Goal: Task Accomplishment & Management: Use online tool/utility

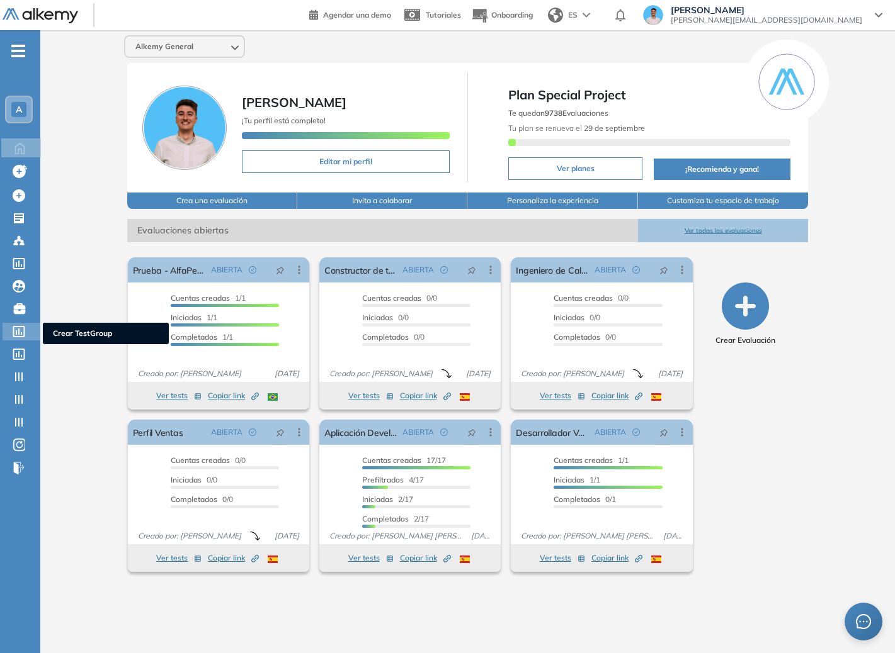
click at [11, 326] on div "Crear TestGroup Crear TestGroup" at bounding box center [22, 332] width 38 height 18
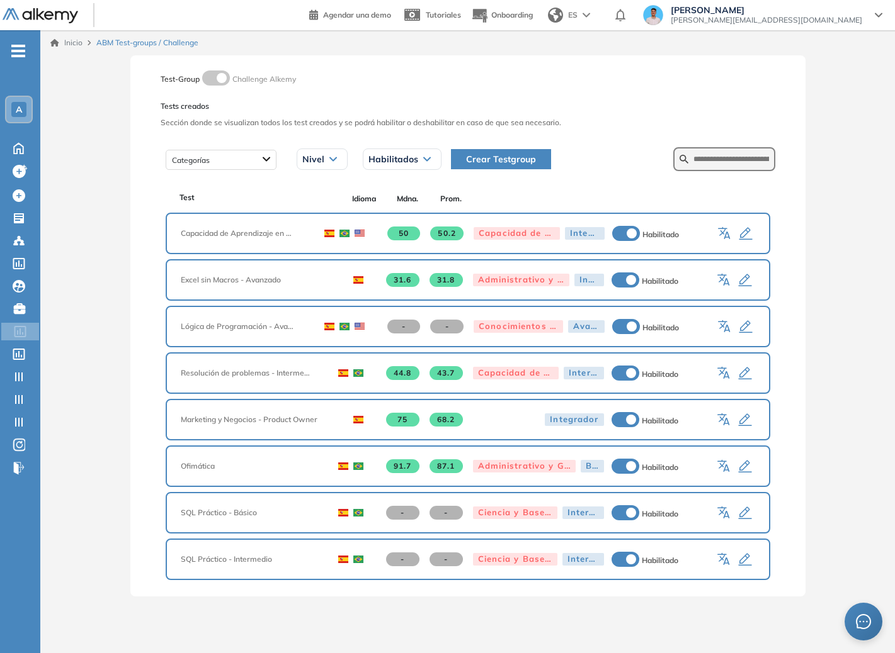
click at [724, 234] on icon "button" at bounding box center [725, 234] width 15 height 15
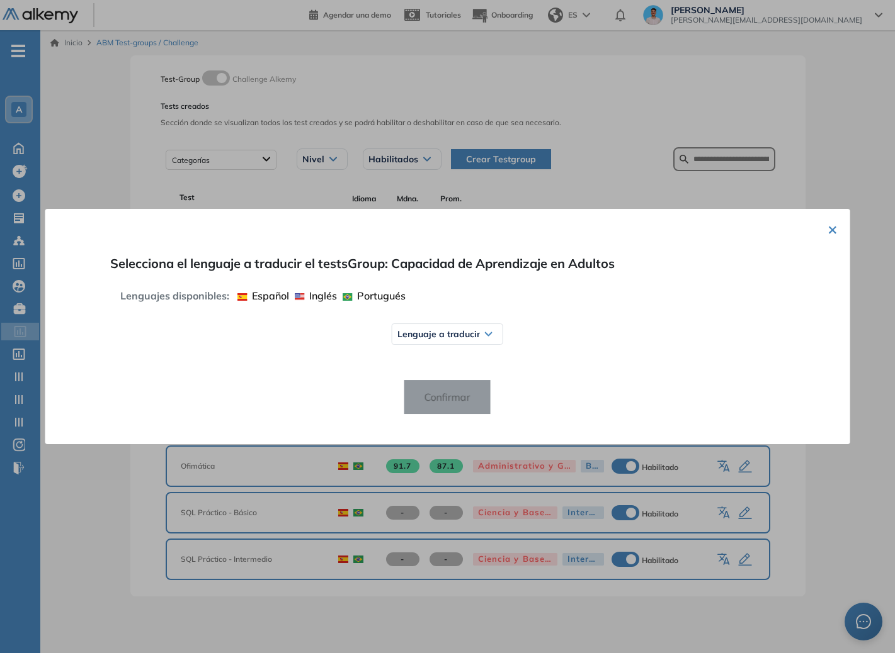
click at [831, 227] on button "×" at bounding box center [832, 229] width 10 height 15
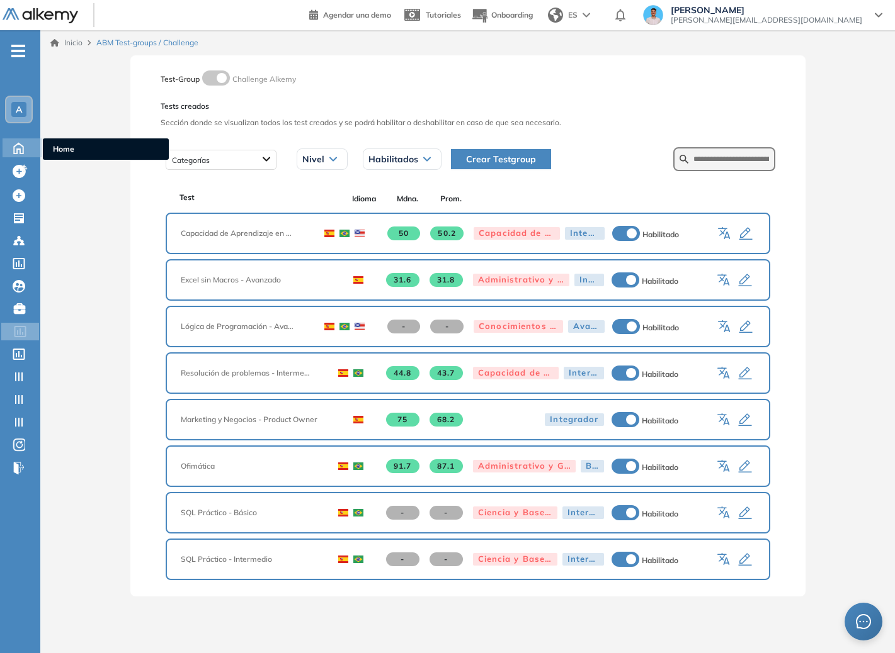
click at [25, 151] on icon at bounding box center [19, 147] width 22 height 15
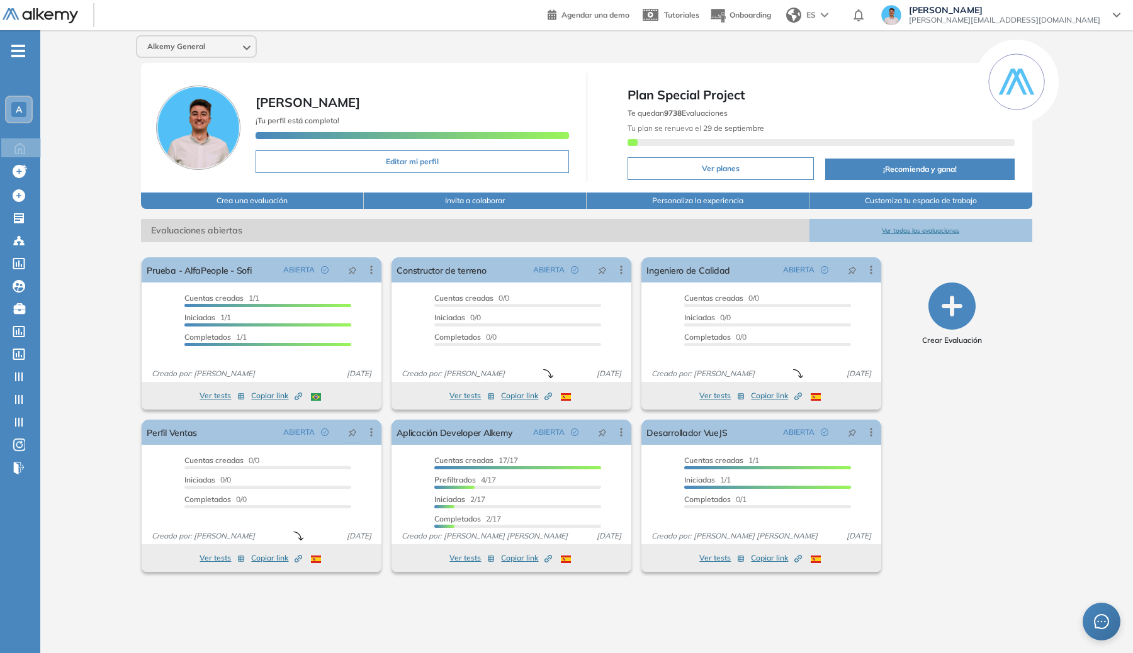
click at [816, 11] on span "ES" at bounding box center [810, 14] width 9 height 11
click at [803, 44] on div "Alkemy General" at bounding box center [586, 46] width 911 height 23
click at [22, 446] on icon at bounding box center [19, 445] width 13 height 15
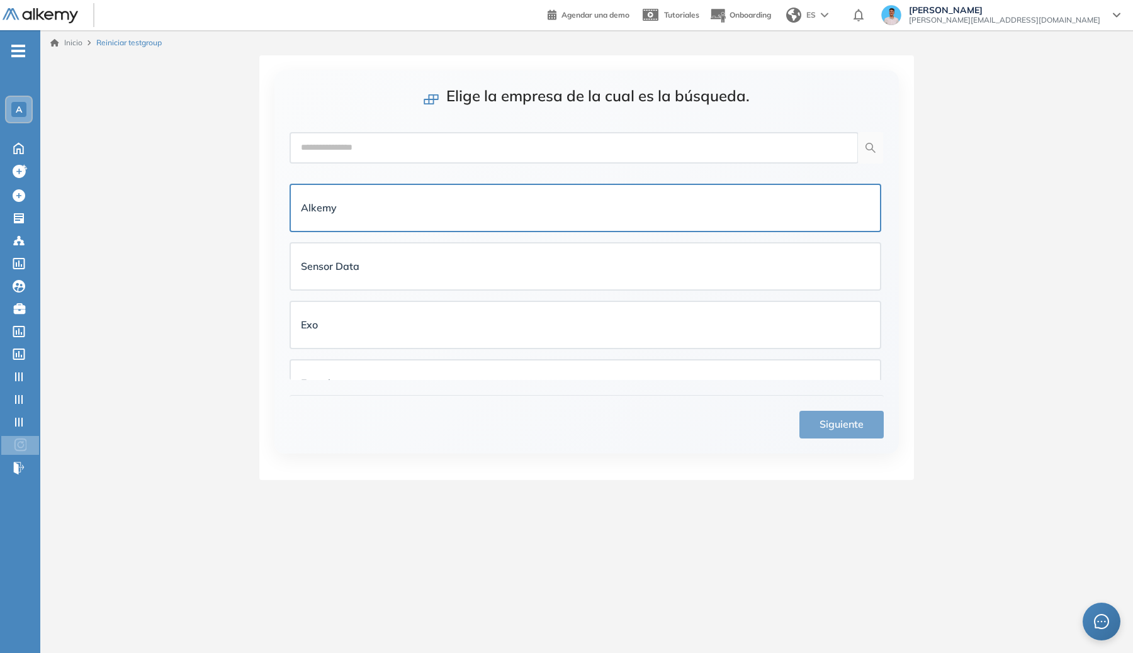
click at [515, 189] on div "Alkemy" at bounding box center [585, 208] width 589 height 46
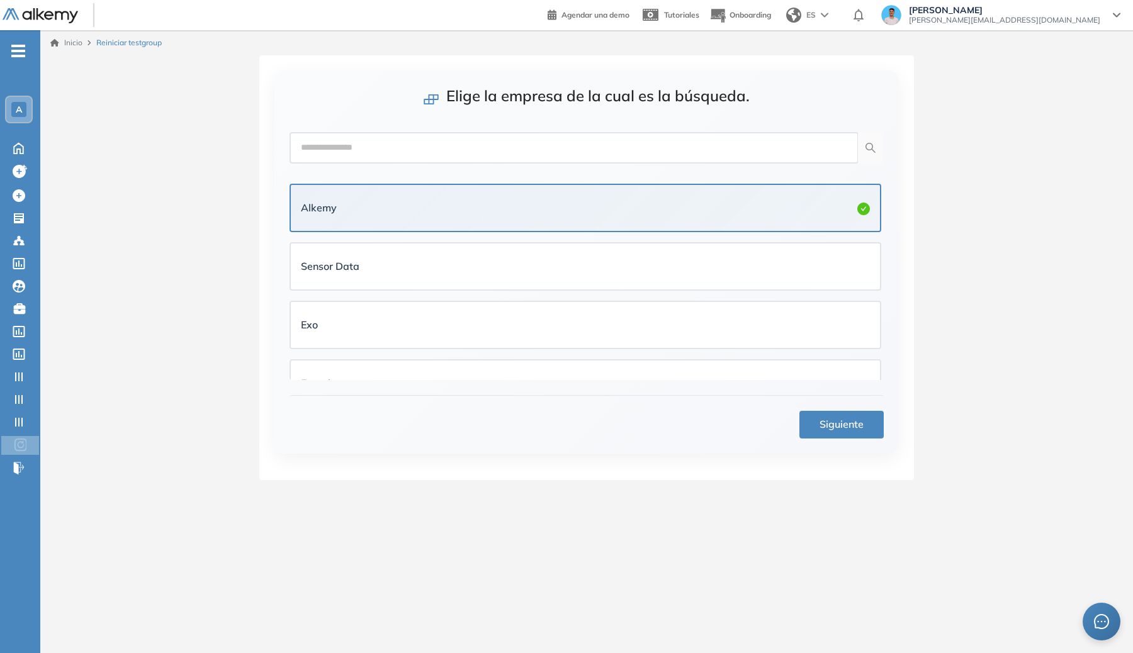
click at [839, 415] on button "Siguiente" at bounding box center [841, 425] width 84 height 28
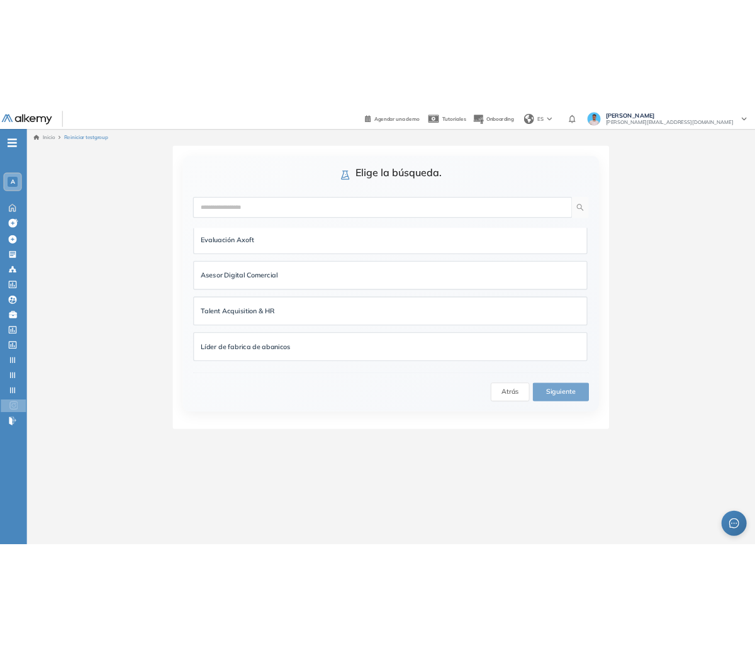
scroll to position [602, 0]
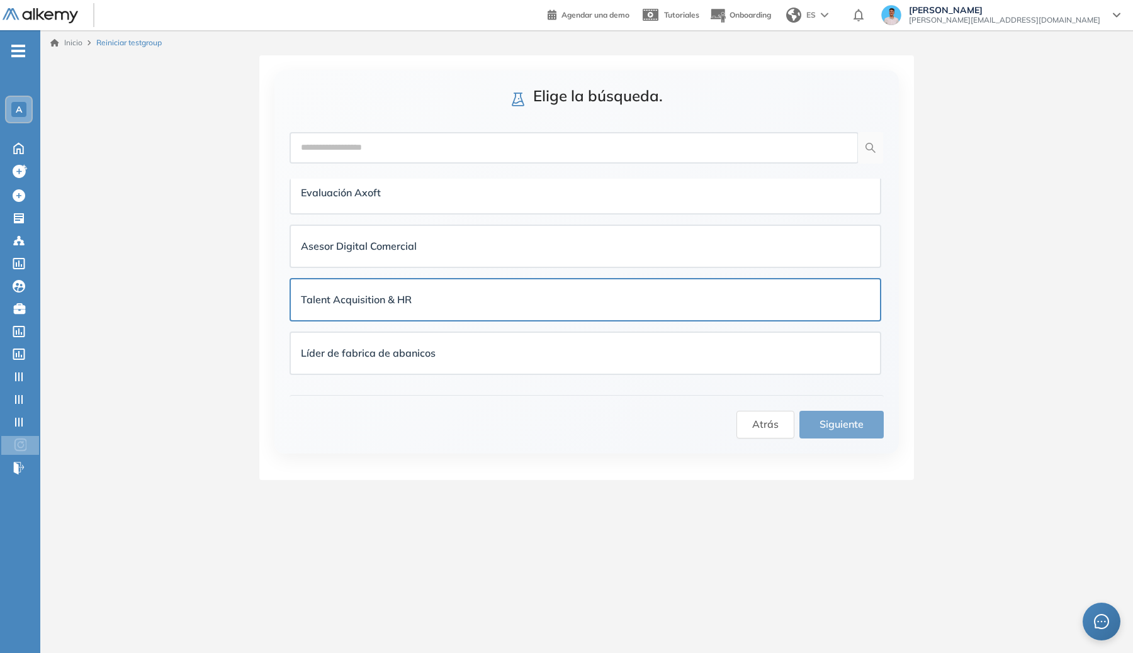
click at [549, 291] on div "Talent Acquisition & HR" at bounding box center [585, 300] width 569 height 21
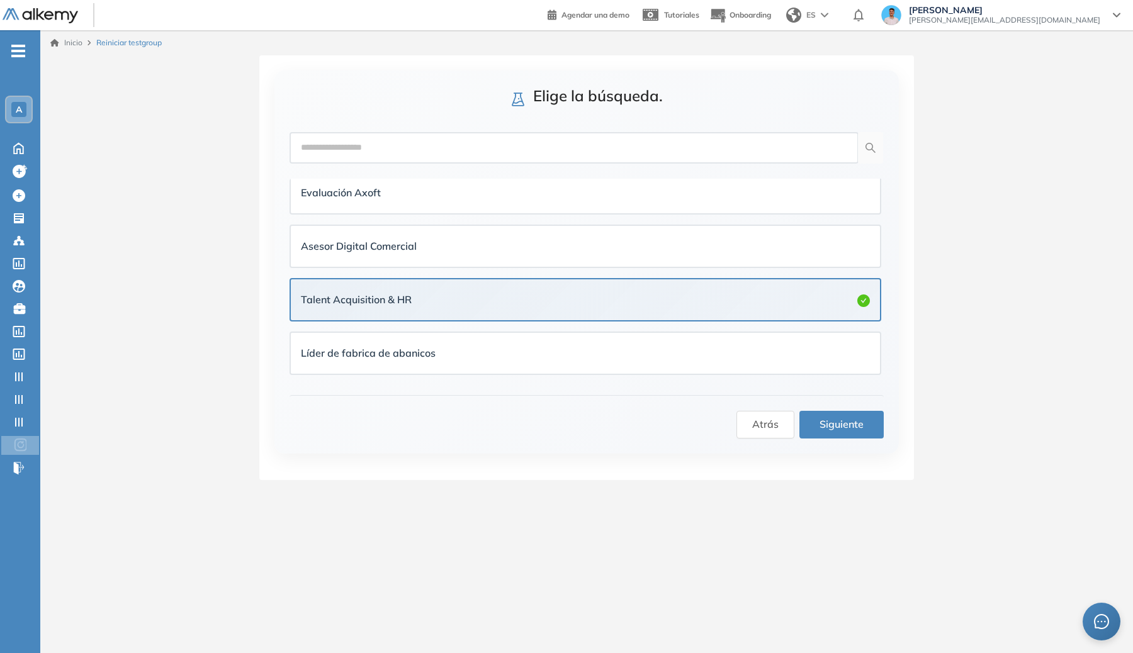
click at [867, 427] on button "Siguiente" at bounding box center [841, 425] width 84 height 28
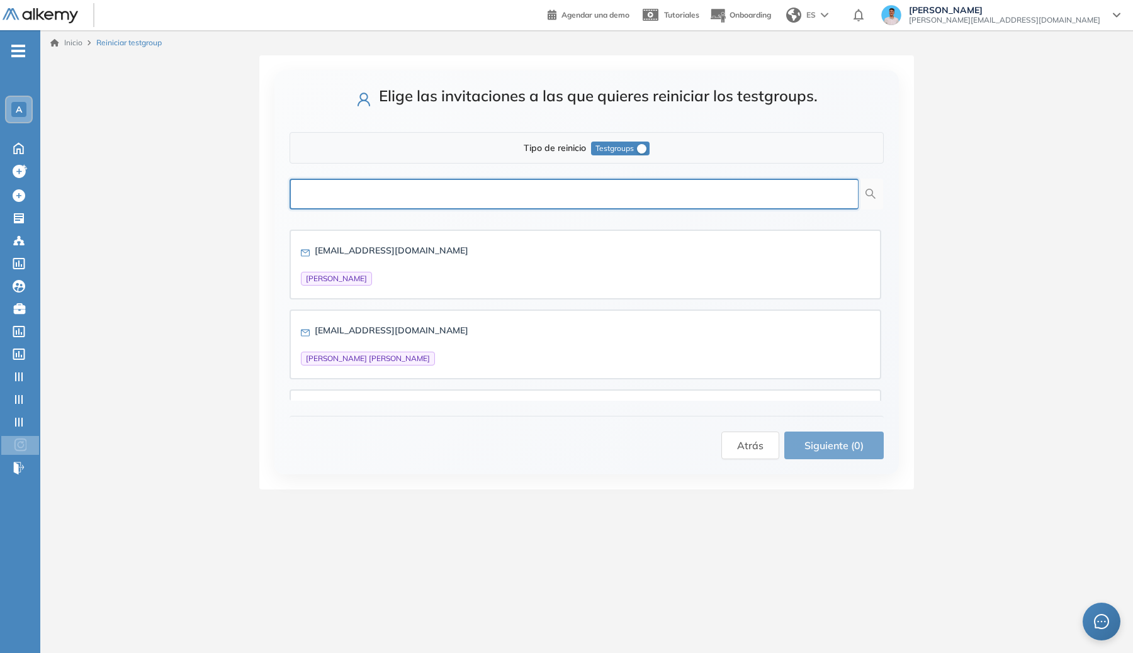
click at [569, 193] on input "text" at bounding box center [574, 194] width 569 height 31
type input "***"
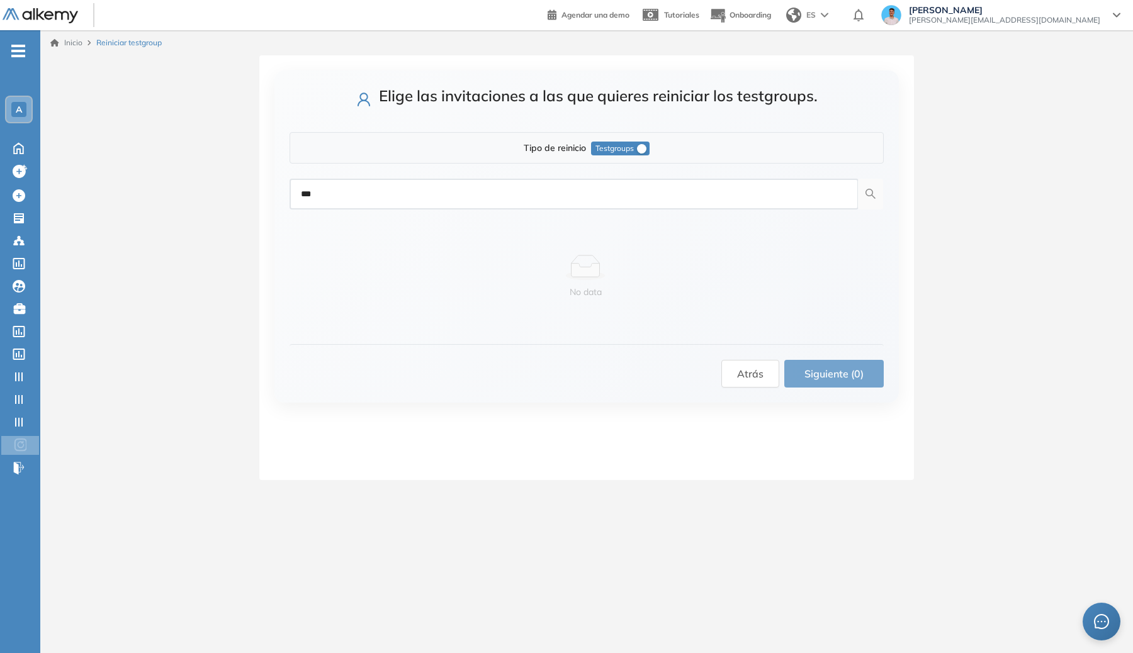
click at [624, 145] on span "Testgroups" at bounding box center [615, 149] width 38 height 14
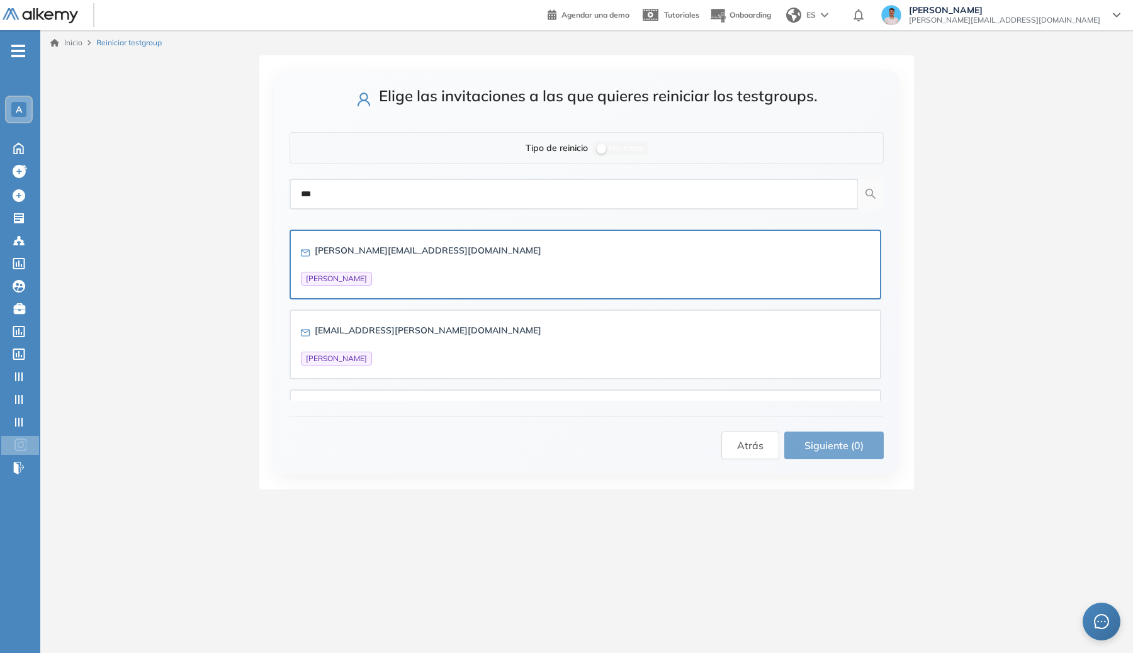
click at [485, 247] on div "[PERSON_NAME][EMAIL_ADDRESS][DOMAIN_NAME] [PERSON_NAME]" at bounding box center [585, 265] width 569 height 42
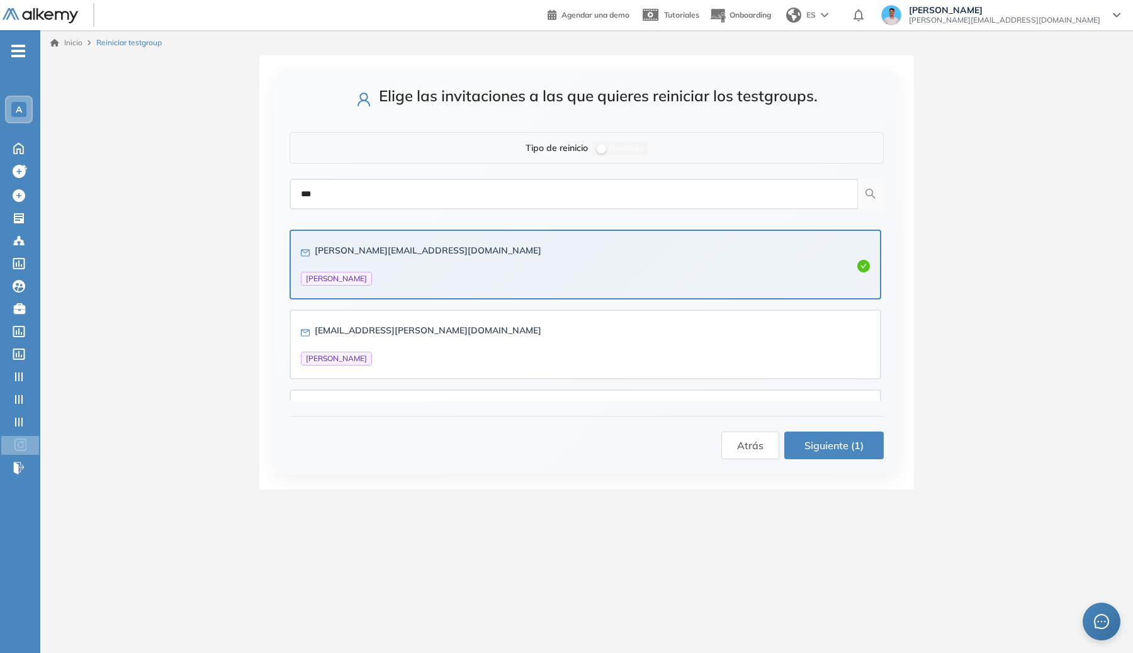
click at [834, 443] on span "Siguiente (1)" at bounding box center [834, 446] width 59 height 16
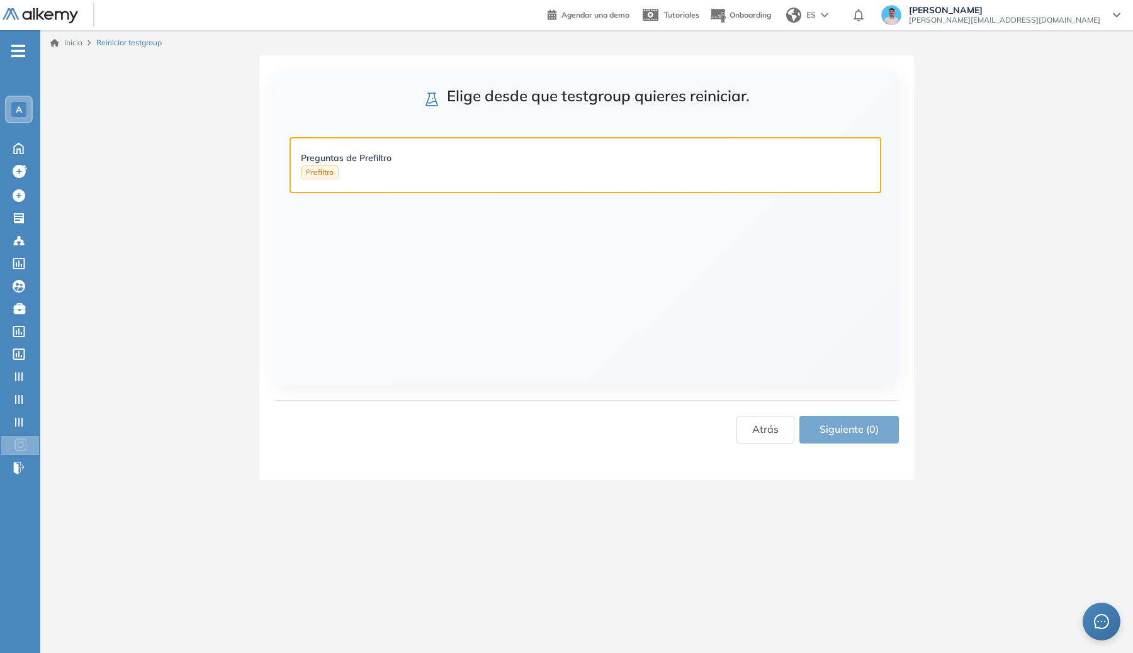
click at [676, 171] on div "Preguntas de Prefiltro Prefiltro" at bounding box center [585, 165] width 569 height 28
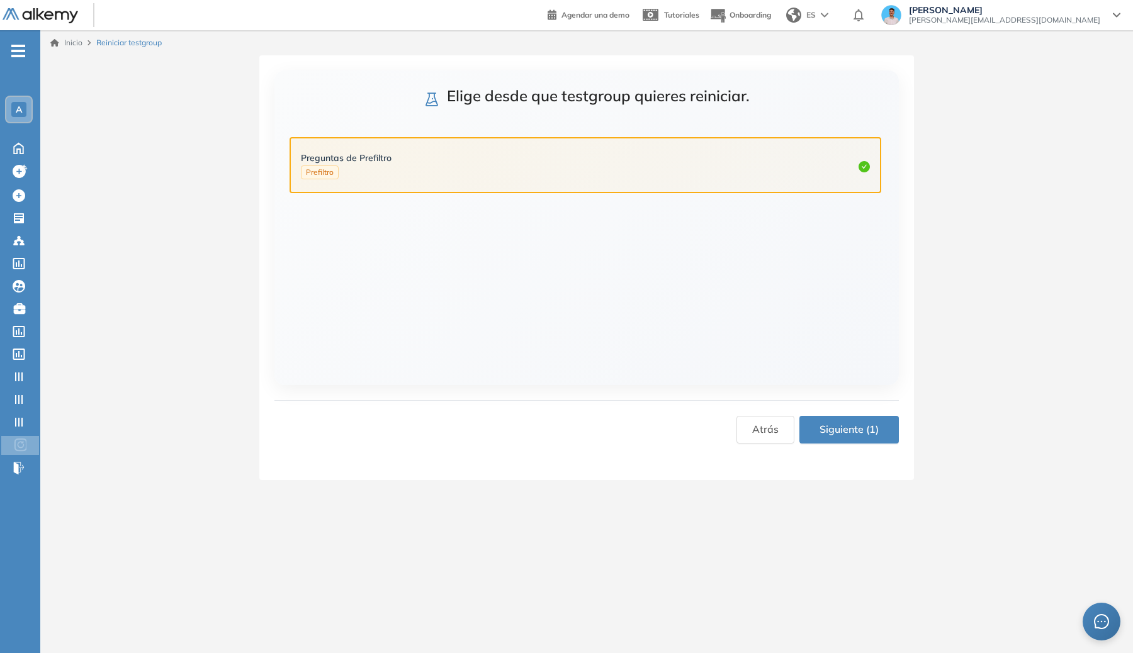
click at [832, 431] on span "Siguiente (1)" at bounding box center [849, 430] width 59 height 16
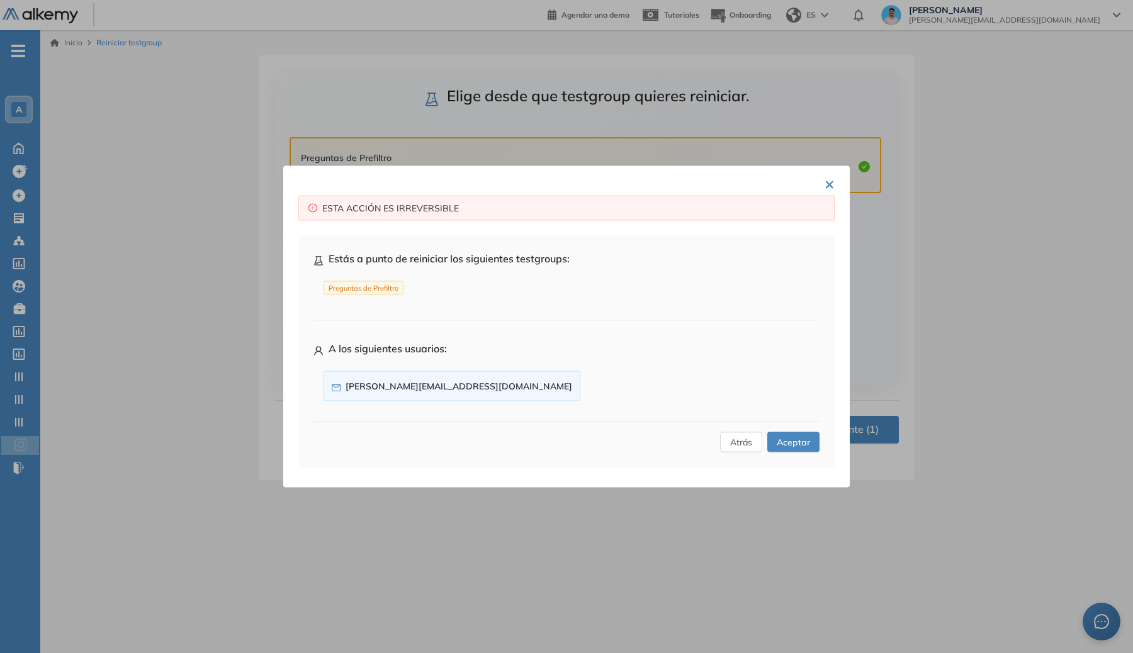
click at [784, 438] on span "Aceptar" at bounding box center [793, 443] width 33 height 14
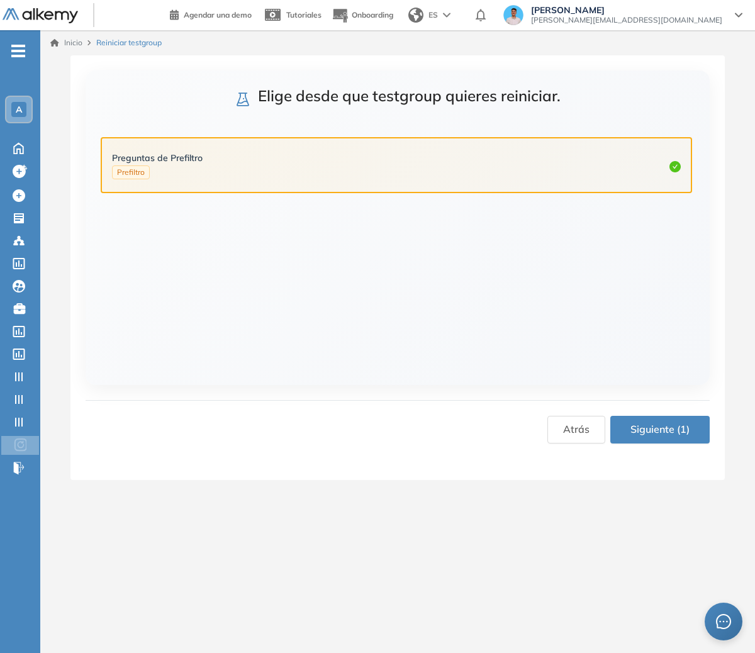
click at [621, 331] on div "Preguntas de Prefiltro Prefiltro" at bounding box center [398, 232] width 594 height 201
click at [16, 143] on icon at bounding box center [19, 147] width 22 height 15
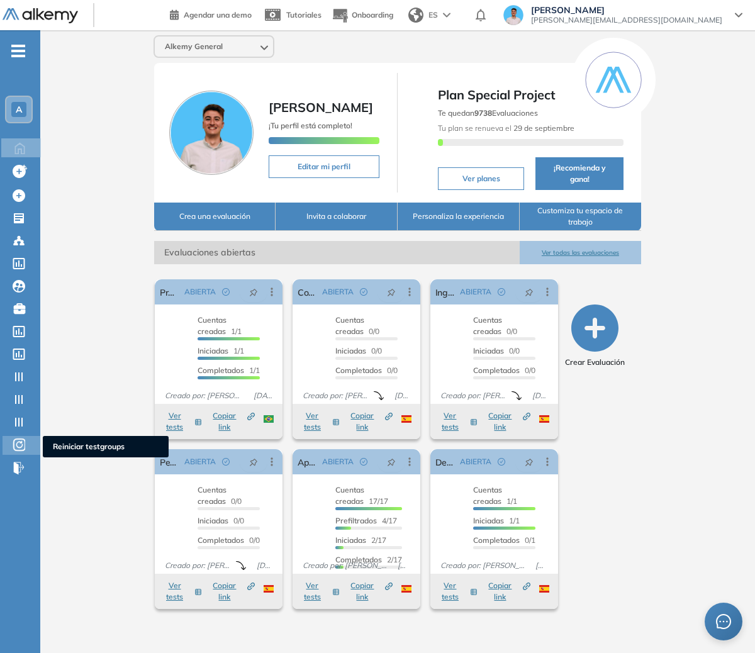
click at [22, 444] on icon at bounding box center [19, 444] width 6 height 7
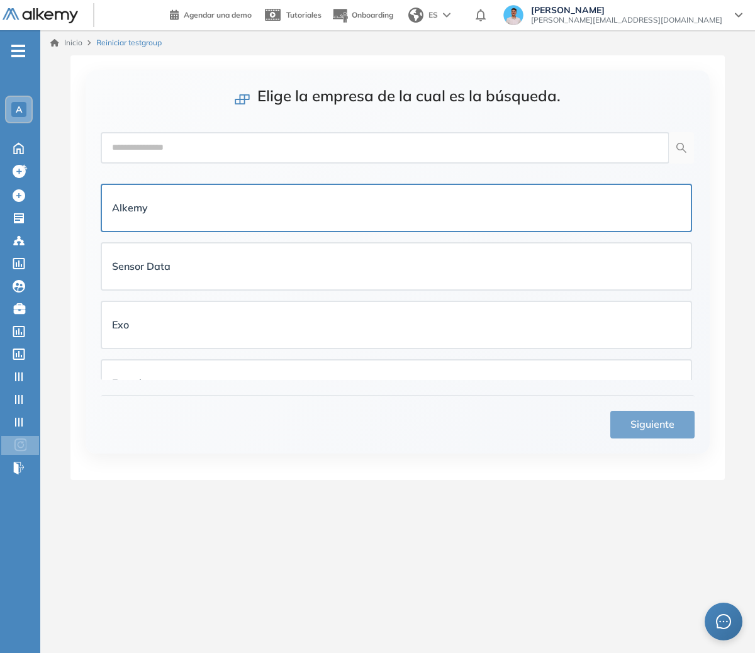
click at [375, 207] on div "Alkemy" at bounding box center [396, 208] width 569 height 16
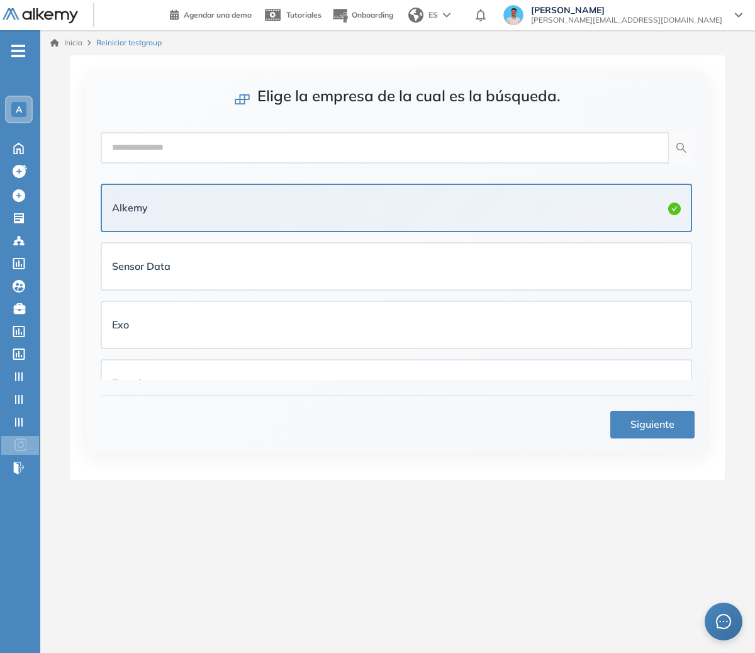
click at [630, 418] on button "Siguiente" at bounding box center [653, 425] width 84 height 28
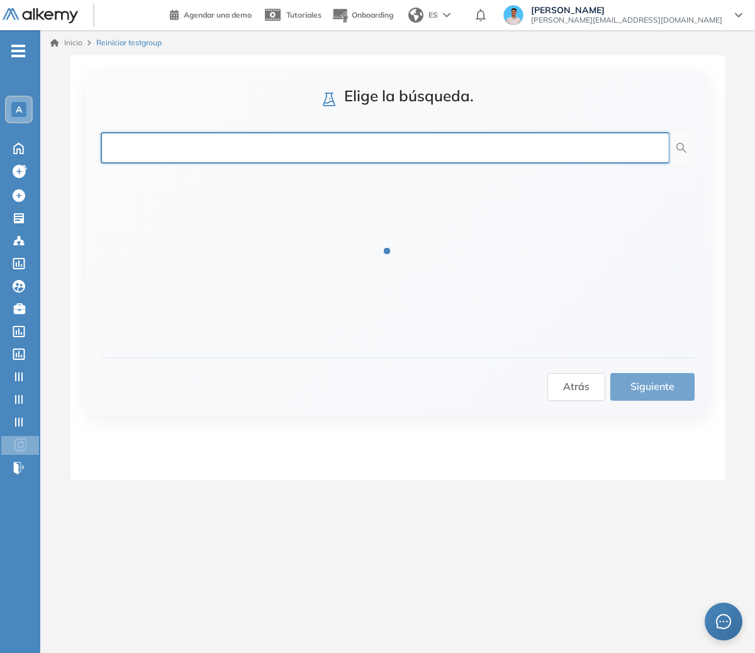
click at [348, 157] on input "text" at bounding box center [385, 147] width 569 height 31
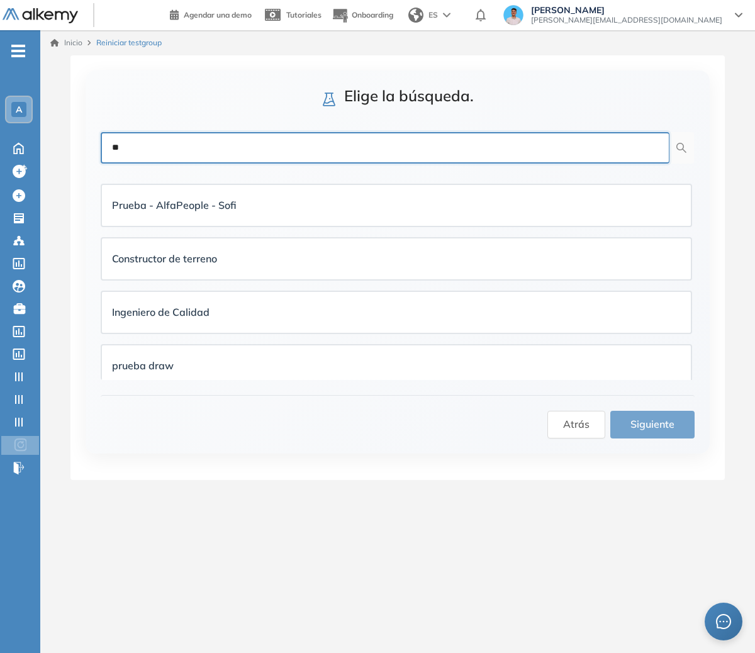
type input "*"
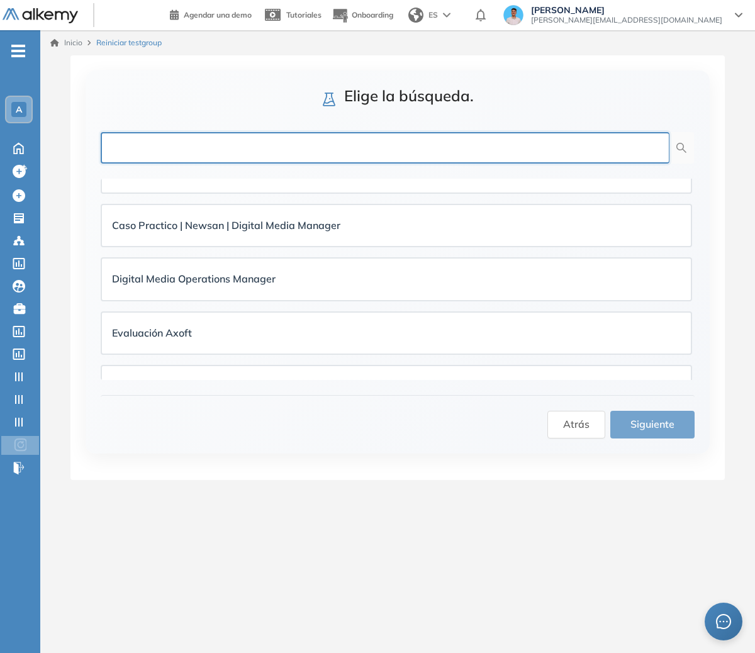
scroll to position [602, 0]
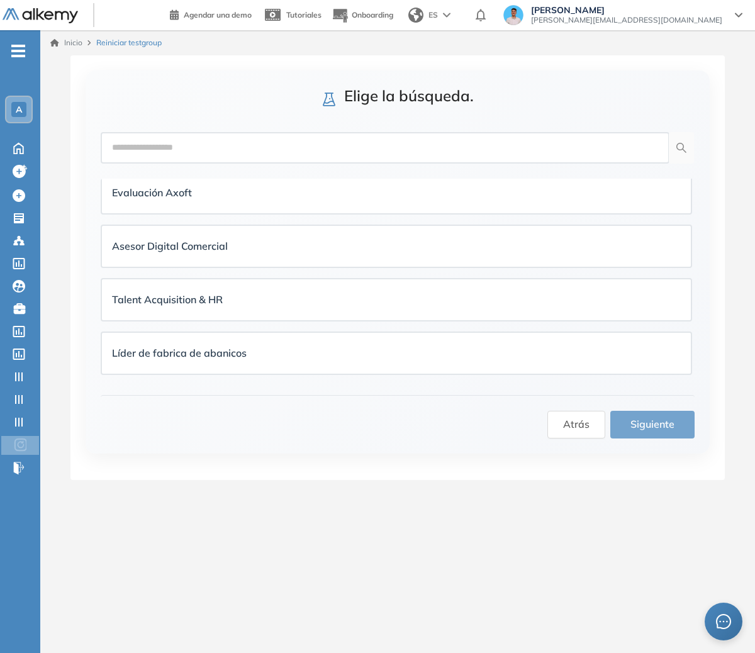
click at [346, 292] on div "Talent Acquisition & HR" at bounding box center [396, 300] width 569 height 16
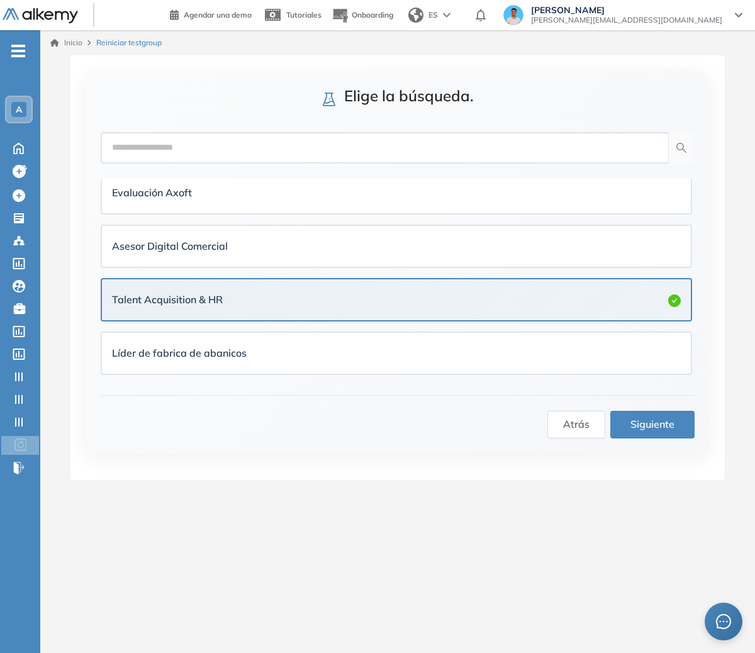
click at [638, 424] on span "Siguiente" at bounding box center [653, 425] width 44 height 16
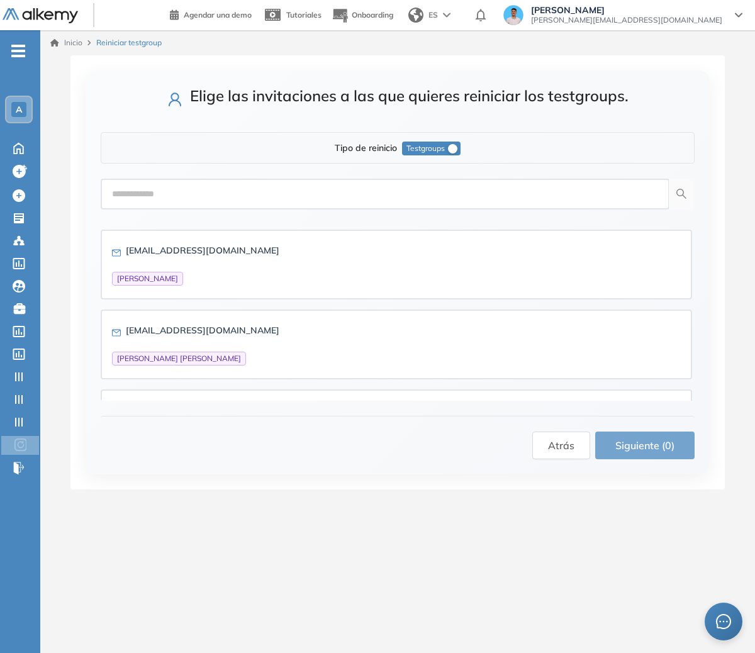
click at [446, 149] on button "Testgroups" at bounding box center [431, 149] width 59 height 14
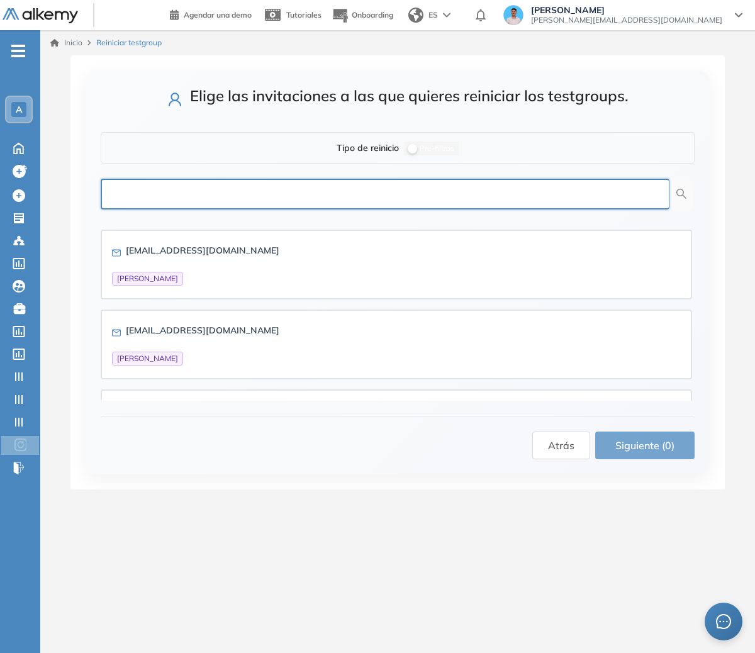
click at [415, 192] on input "text" at bounding box center [385, 194] width 569 height 31
type input "*"
type input "***"
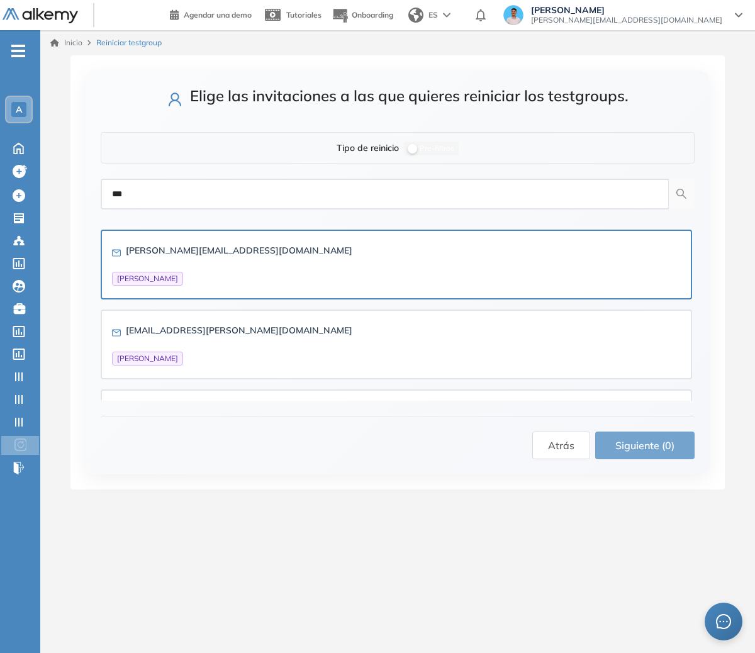
click at [396, 247] on div "[PERSON_NAME][EMAIL_ADDRESS][DOMAIN_NAME] [PERSON_NAME]" at bounding box center [396, 265] width 569 height 42
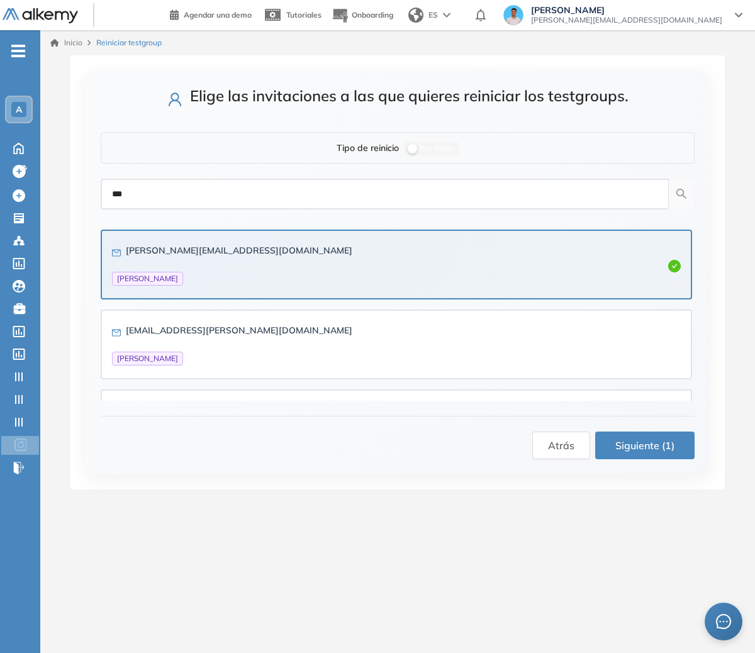
click at [648, 443] on span "Siguiente (1)" at bounding box center [645, 446] width 59 height 16
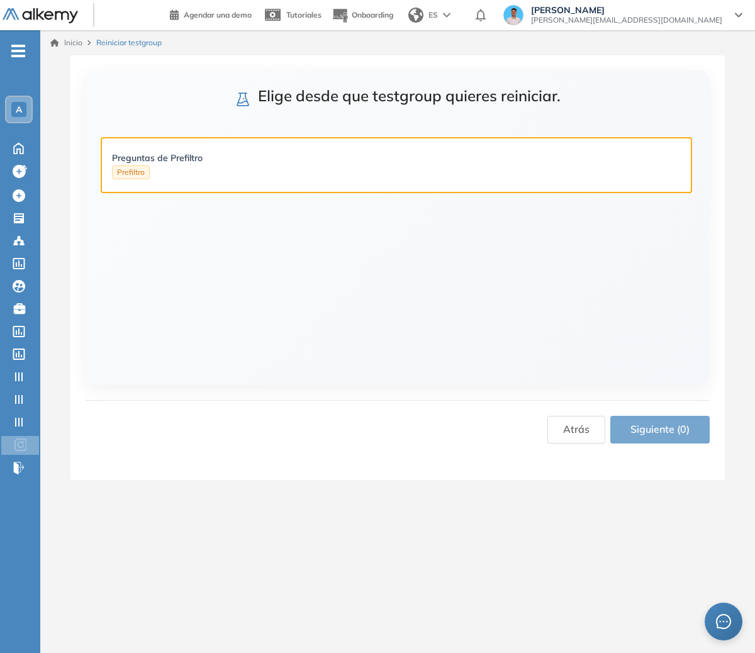
click at [431, 164] on div "Preguntas de Prefiltro Prefiltro" at bounding box center [396, 165] width 569 height 28
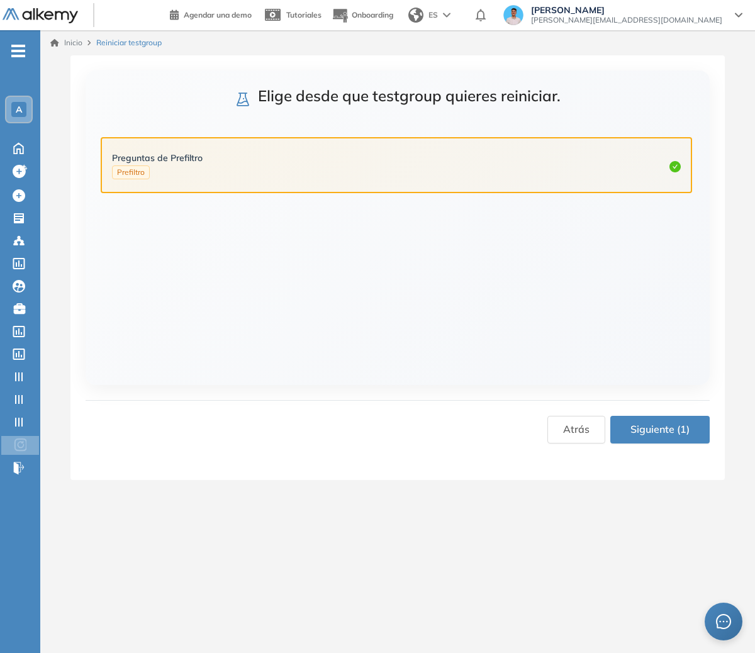
click at [672, 435] on span "Siguiente (1)" at bounding box center [660, 430] width 59 height 16
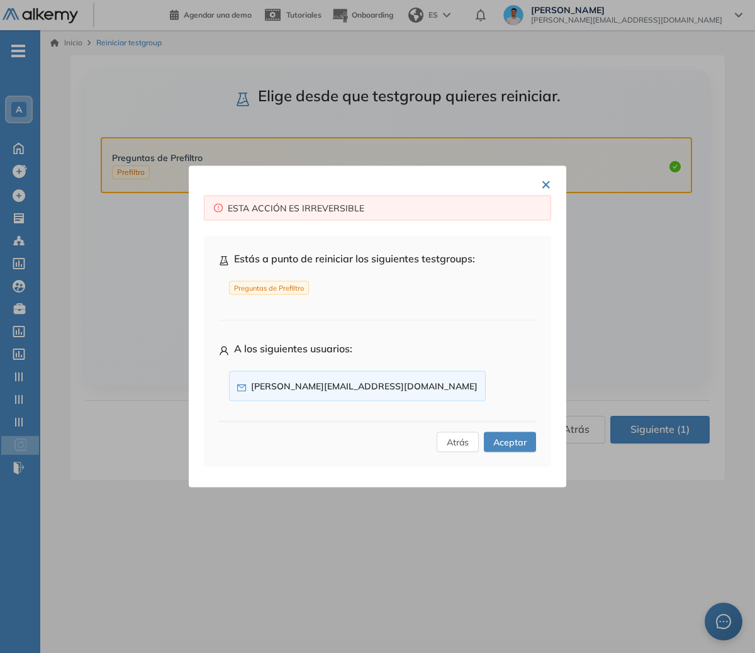
click at [512, 441] on span "Aceptar" at bounding box center [510, 443] width 33 height 14
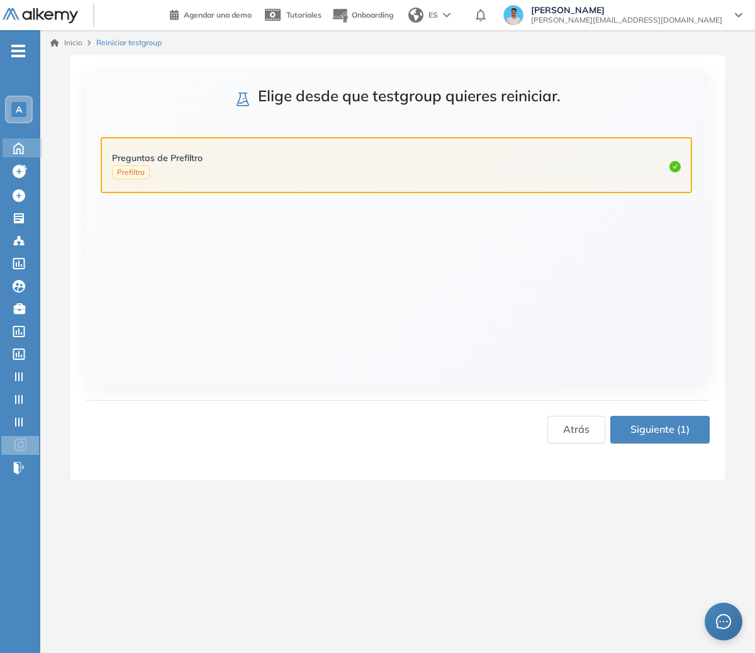
click at [22, 156] on div "Home Home" at bounding box center [23, 147] width 40 height 19
